Goal: Feedback & Contribution: Leave review/rating

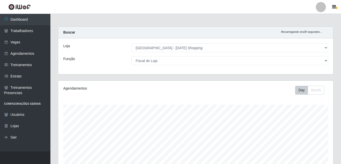
select select "471"
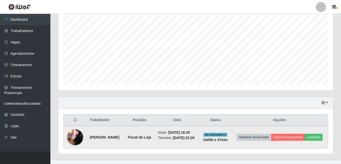
scroll to position [107, 0]
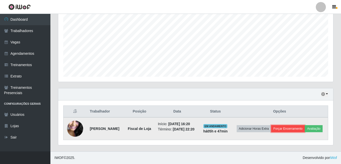
click at [294, 125] on button "Forçar Encerramento" at bounding box center [288, 128] width 34 height 7
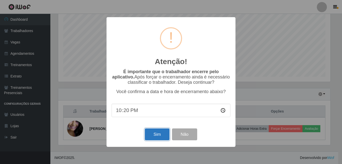
click at [159, 136] on button "Sim" at bounding box center [157, 134] width 24 height 12
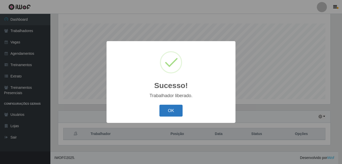
click at [162, 115] on button "OK" at bounding box center [171, 111] width 23 height 12
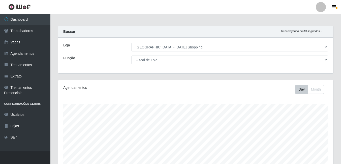
scroll to position [0, 0]
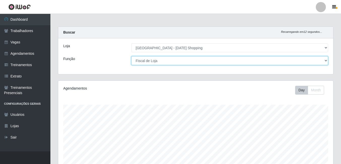
click at [325, 60] on select "[Selecione...] [PERSON_NAME] + ASG ++ Assistente de [PERSON_NAME] Assistente de…" at bounding box center [229, 60] width 197 height 9
select select "148"
click at [131, 56] on select "[Selecione...] [PERSON_NAME] + ASG ++ Assistente de [PERSON_NAME] Assistente de…" at bounding box center [229, 60] width 197 height 9
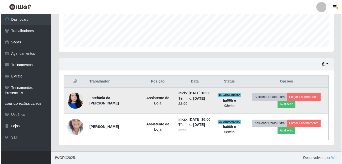
scroll to position [144, 0]
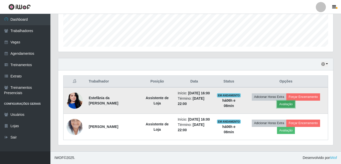
click at [288, 101] on button "Avaliação" at bounding box center [286, 104] width 18 height 7
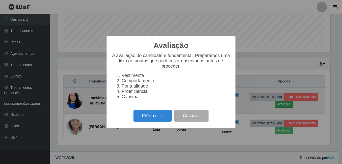
scroll to position [105, 273]
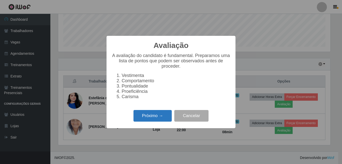
click at [159, 119] on button "Próximo →" at bounding box center [153, 116] width 38 height 12
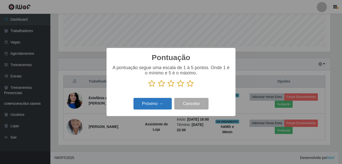
click at [151, 101] on button "Próximo →" at bounding box center [153, 104] width 38 height 12
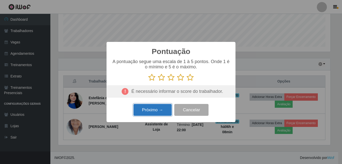
click at [152, 110] on button "Próximo →" at bounding box center [153, 110] width 38 height 12
click at [169, 113] on button "Próximo →" at bounding box center [153, 110] width 38 height 12
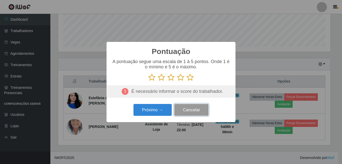
click at [190, 113] on button "Cancelar" at bounding box center [191, 110] width 34 height 12
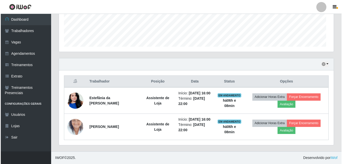
scroll to position [105, 275]
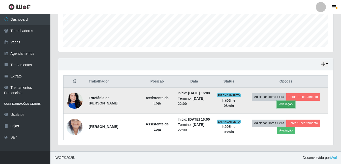
click at [292, 101] on button "Avaliação" at bounding box center [286, 104] width 18 height 7
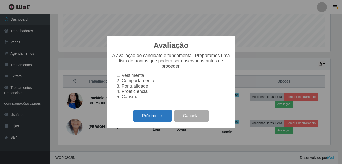
click at [143, 117] on button "Próximo →" at bounding box center [153, 116] width 38 height 12
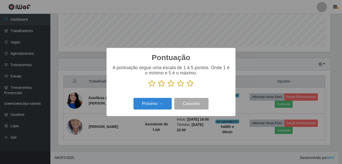
scroll to position [251991, 251824]
click at [189, 84] on icon at bounding box center [190, 84] width 7 height 8
click at [187, 87] on input "radio" at bounding box center [187, 87] width 0 height 0
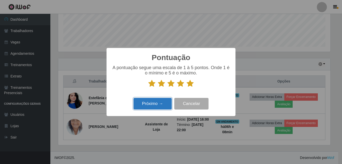
click at [162, 105] on button "Próximo →" at bounding box center [153, 104] width 38 height 12
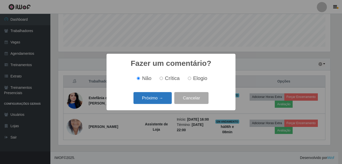
click at [153, 100] on button "Próximo →" at bounding box center [153, 98] width 38 height 12
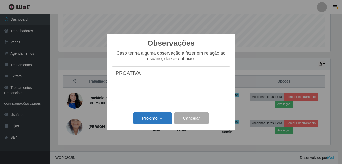
type textarea "PROATIVA"
click at [160, 118] on button "Próximo →" at bounding box center [153, 118] width 38 height 12
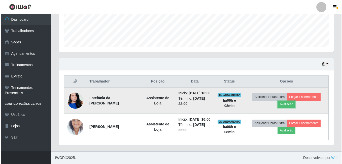
scroll to position [105, 275]
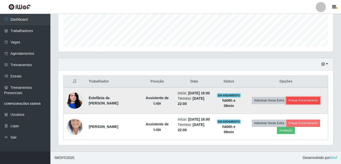
click at [301, 97] on button "Forçar Encerramento" at bounding box center [303, 100] width 34 height 7
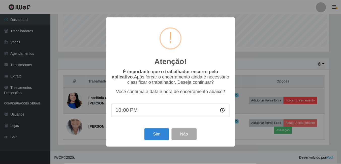
scroll to position [105, 273]
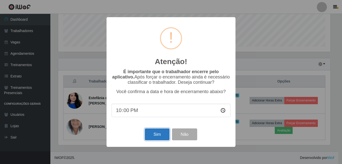
click at [154, 135] on button "Sim" at bounding box center [157, 134] width 24 height 12
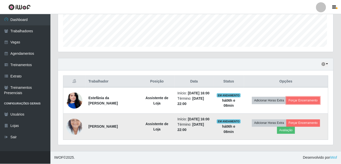
scroll to position [0, 0]
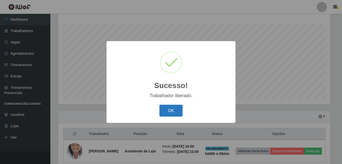
click at [174, 109] on button "OK" at bounding box center [171, 111] width 23 height 12
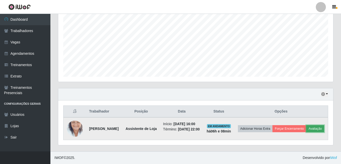
click at [306, 128] on button "Avaliação" at bounding box center [315, 128] width 18 height 7
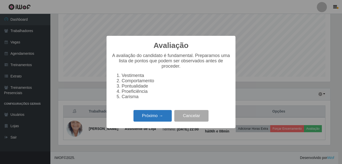
click at [147, 117] on button "Próximo →" at bounding box center [153, 116] width 38 height 12
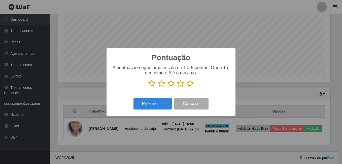
click at [191, 85] on icon at bounding box center [190, 84] width 7 height 8
click at [187, 87] on input "radio" at bounding box center [187, 87] width 0 height 0
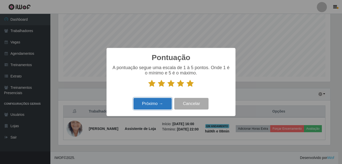
click at [162, 106] on button "Próximo →" at bounding box center [153, 104] width 38 height 12
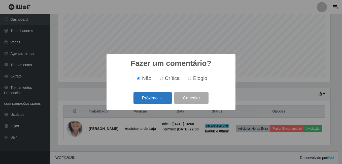
click at [159, 98] on button "Próximo →" at bounding box center [153, 98] width 38 height 12
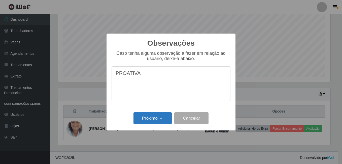
type textarea "PROATIVA"
click at [162, 122] on button "Próximo →" at bounding box center [153, 118] width 38 height 12
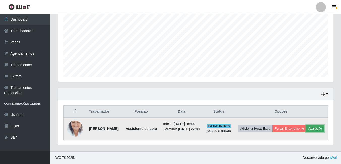
click at [306, 126] on button "Avaliação" at bounding box center [315, 128] width 18 height 7
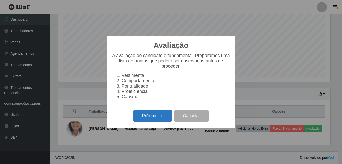
click at [148, 116] on button "Próximo →" at bounding box center [153, 116] width 38 height 12
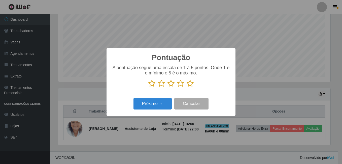
click at [191, 84] on icon at bounding box center [190, 84] width 7 height 8
click at [187, 87] on input "radio" at bounding box center [187, 87] width 0 height 0
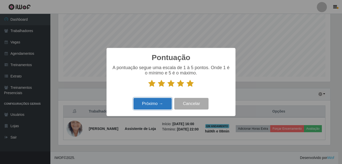
click at [155, 103] on button "Próximo →" at bounding box center [153, 104] width 38 height 12
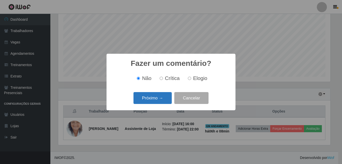
click at [157, 101] on button "Próximo →" at bounding box center [153, 98] width 38 height 12
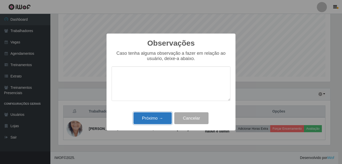
click at [157, 115] on button "Próximo →" at bounding box center [153, 118] width 38 height 12
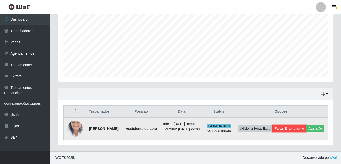
click at [297, 125] on button "Forçar Encerramento" at bounding box center [290, 128] width 34 height 7
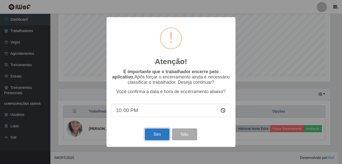
click at [162, 132] on button "Sim" at bounding box center [157, 134] width 24 height 12
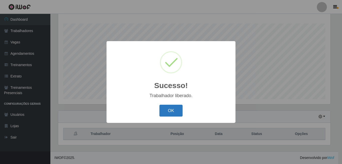
click at [176, 111] on button "OK" at bounding box center [171, 111] width 23 height 12
